Goal: Navigation & Orientation: Understand site structure

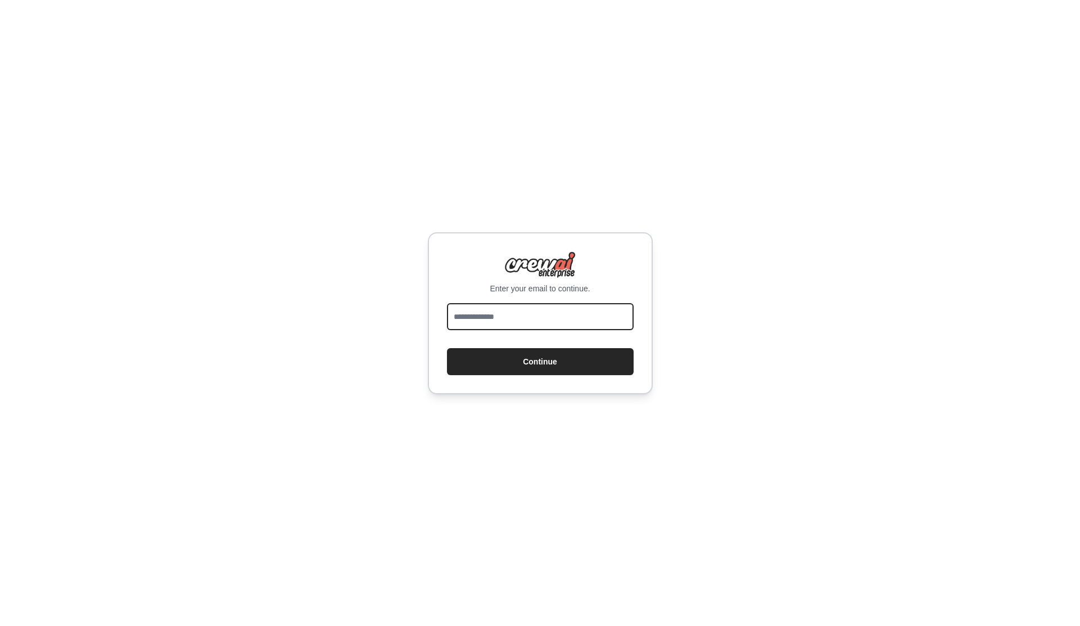
click at [543, 326] on input "email" at bounding box center [540, 316] width 187 height 27
type input "**********"
click at [546, 367] on button "Continue" at bounding box center [540, 361] width 187 height 27
click at [552, 362] on button "Continue" at bounding box center [540, 361] width 187 height 27
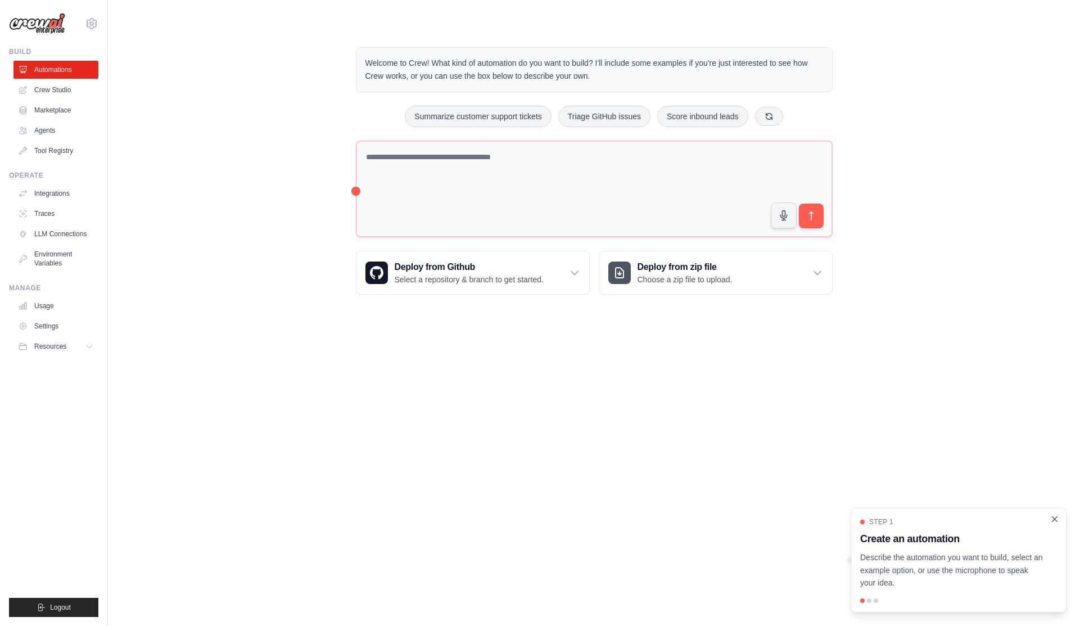
click at [1053, 520] on icon "Close walkthrough" at bounding box center [1055, 519] width 10 height 10
click at [82, 133] on link "Agents" at bounding box center [57, 130] width 85 height 18
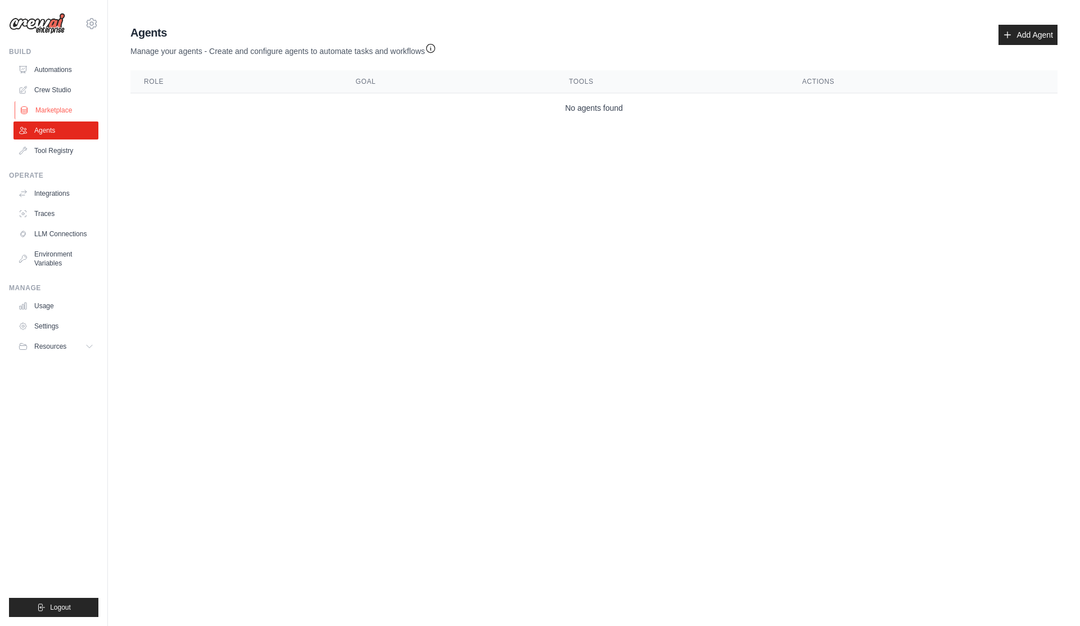
click at [67, 105] on link "Marketplace" at bounding box center [57, 110] width 85 height 18
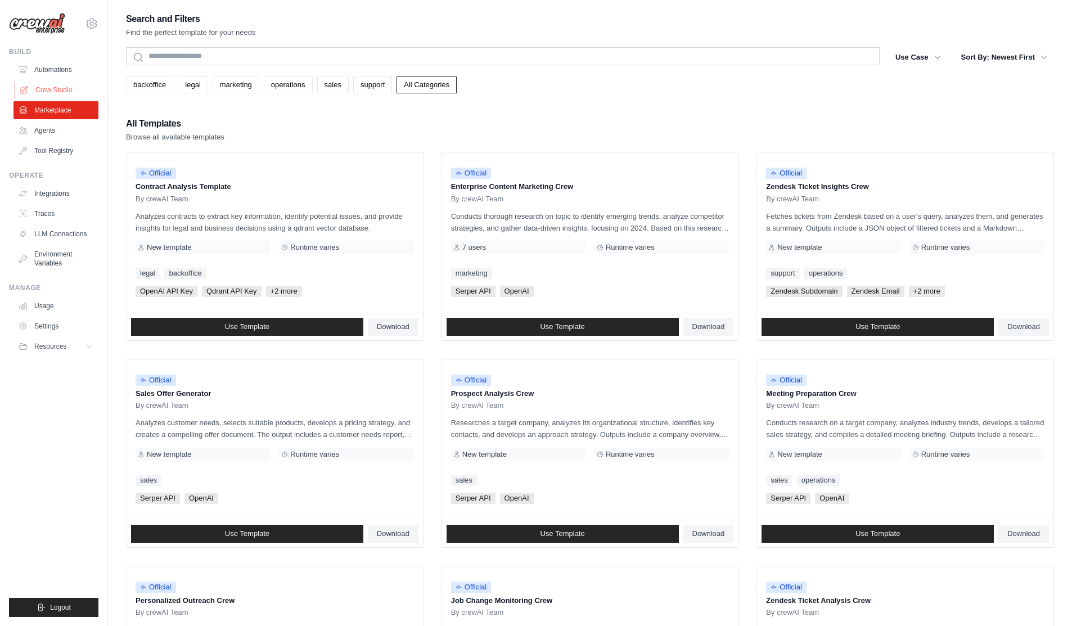
click at [63, 83] on link "Crew Studio" at bounding box center [57, 90] width 85 height 18
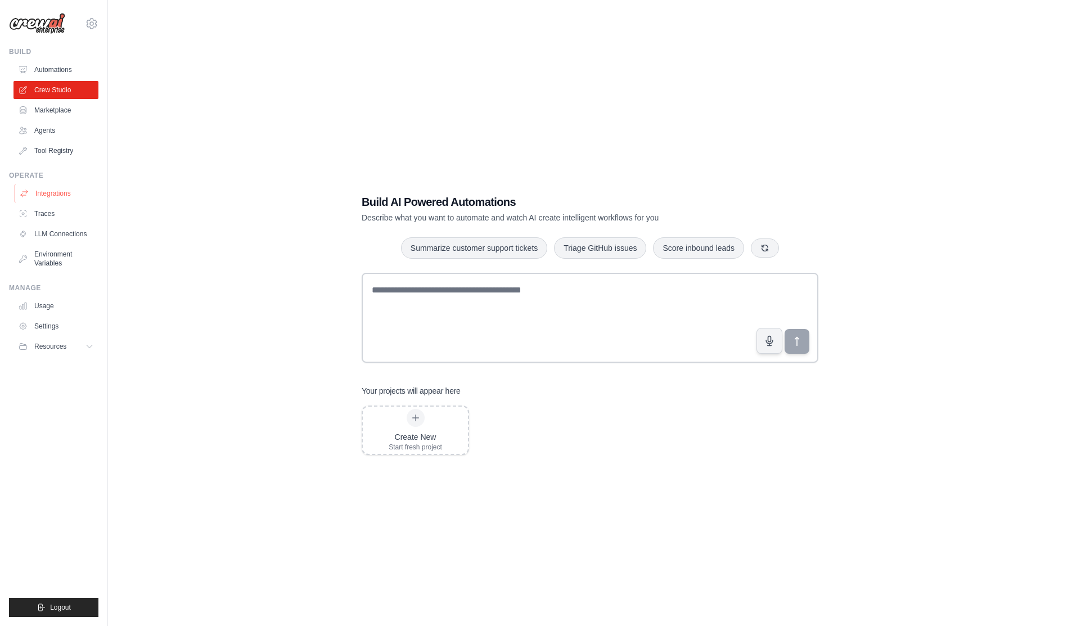
click at [52, 199] on link "Integrations" at bounding box center [57, 193] width 85 height 18
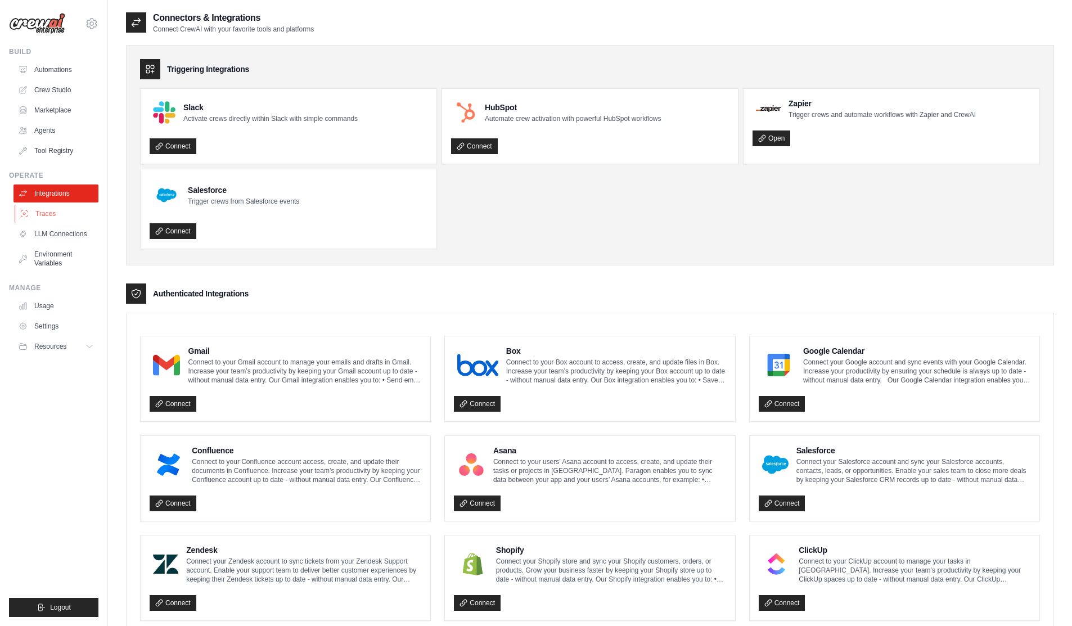
click at [49, 213] on link "Traces" at bounding box center [57, 214] width 85 height 18
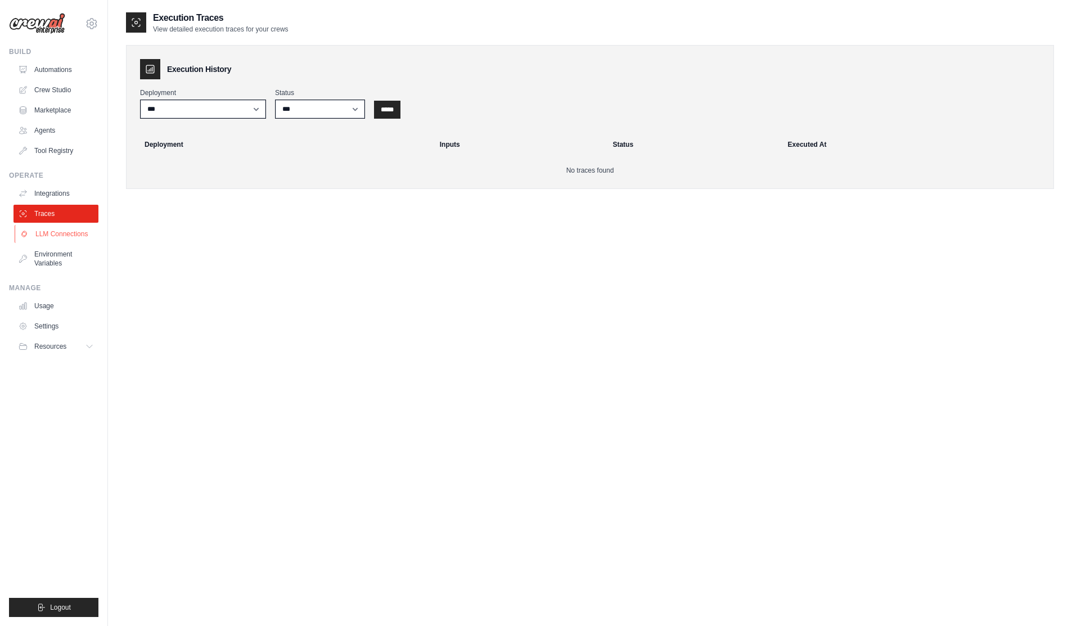
click at [57, 234] on link "LLM Connections" at bounding box center [57, 234] width 85 height 18
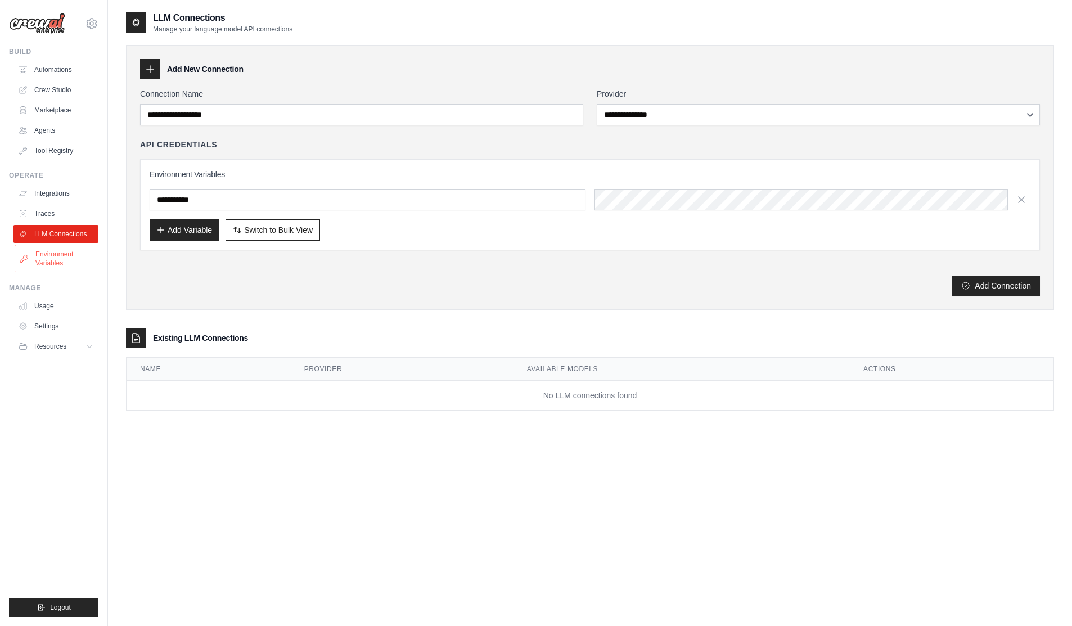
click at [66, 256] on link "Environment Variables" at bounding box center [57, 258] width 85 height 27
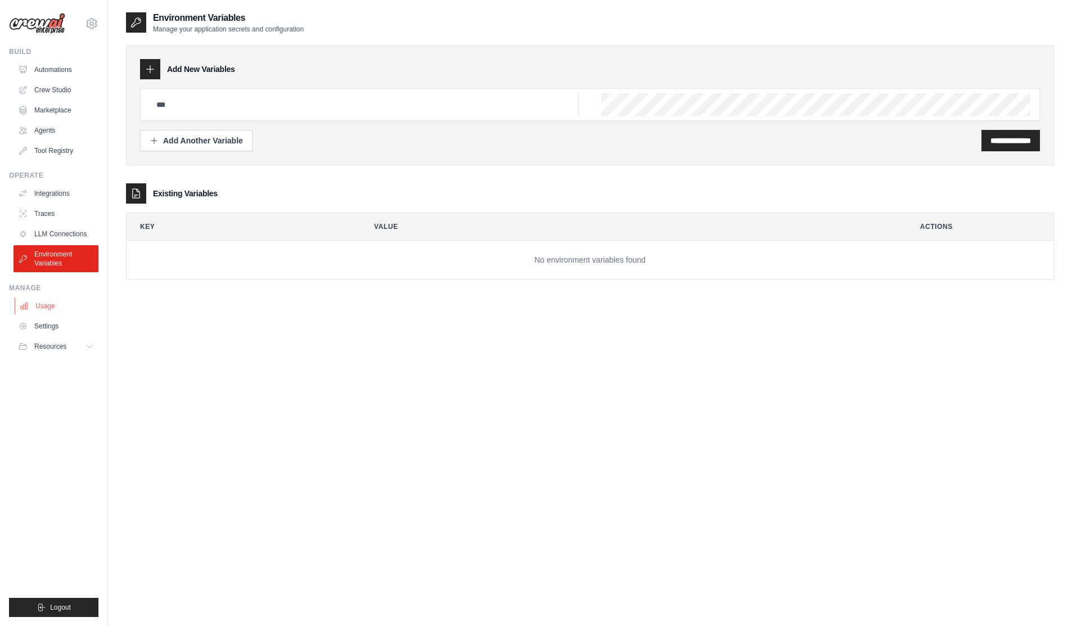
click at [58, 308] on link "Usage" at bounding box center [57, 306] width 85 height 18
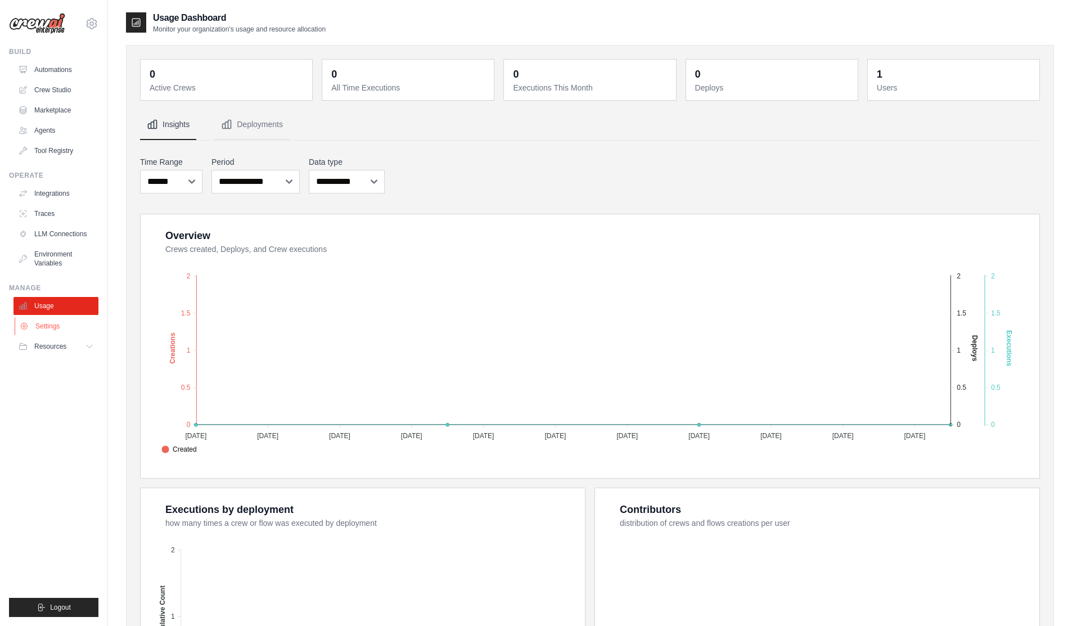
click at [51, 328] on link "Settings" at bounding box center [57, 326] width 85 height 18
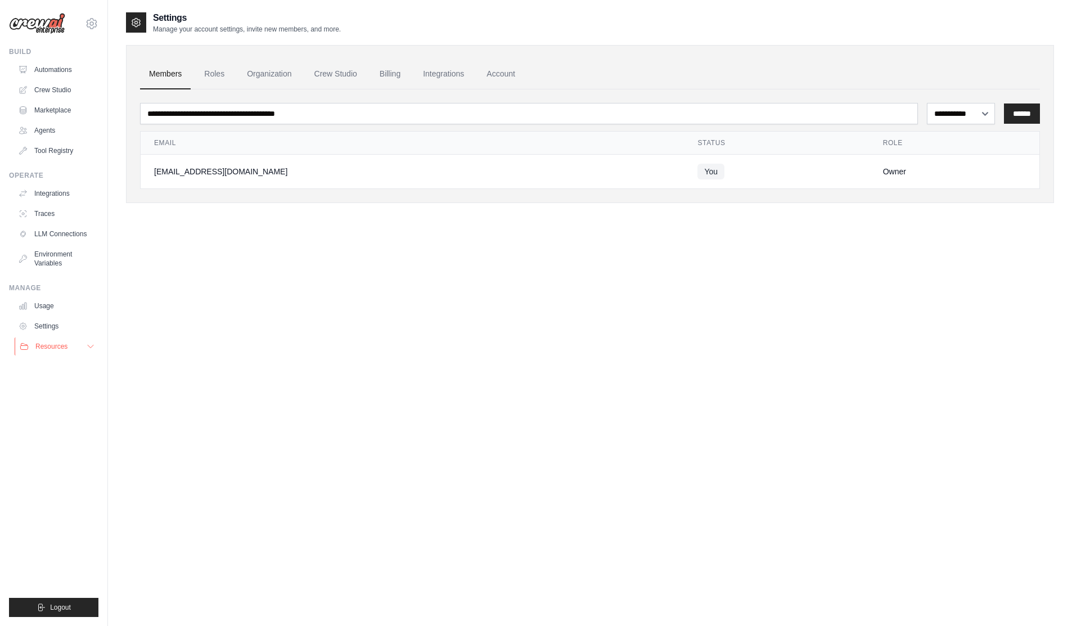
click at [52, 349] on span "Resources" at bounding box center [51, 346] width 32 height 9
click at [44, 70] on link "Automations" at bounding box center [57, 70] width 85 height 18
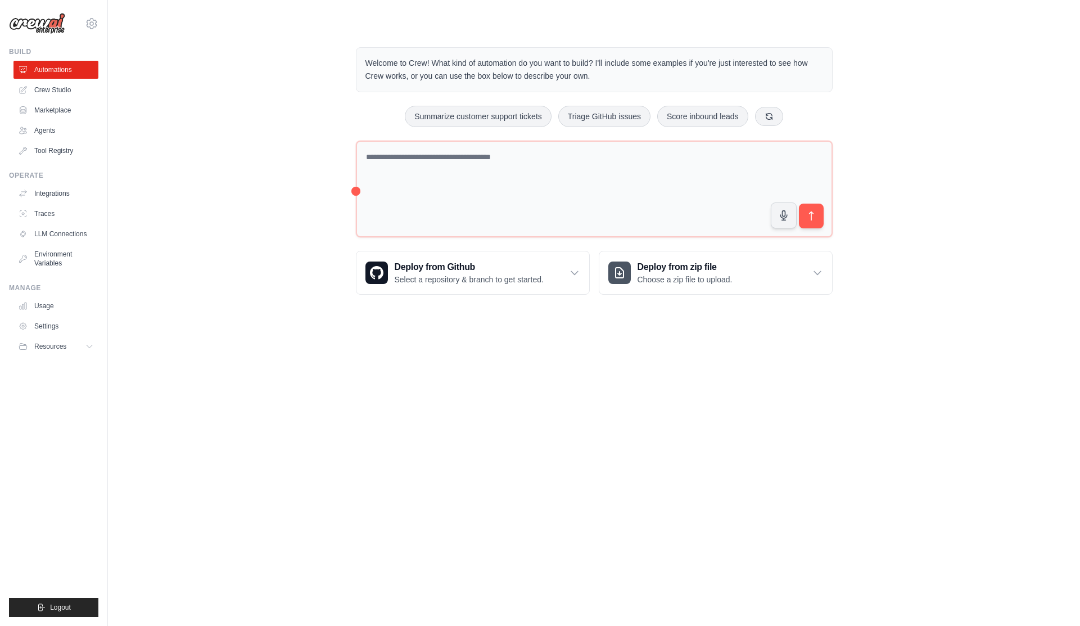
click at [55, 17] on img at bounding box center [37, 23] width 56 height 21
click at [47, 21] on img at bounding box center [37, 23] width 56 height 21
